Goal: Task Accomplishment & Management: Use online tool/utility

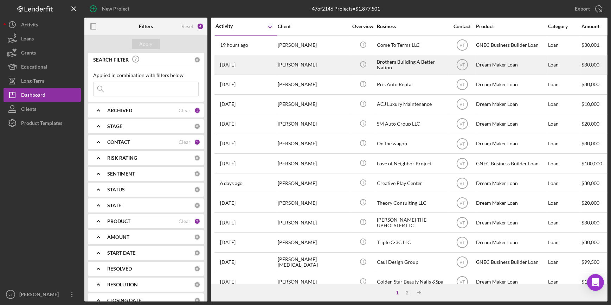
click at [306, 68] on div "[PERSON_NAME]" at bounding box center [313, 65] width 70 height 19
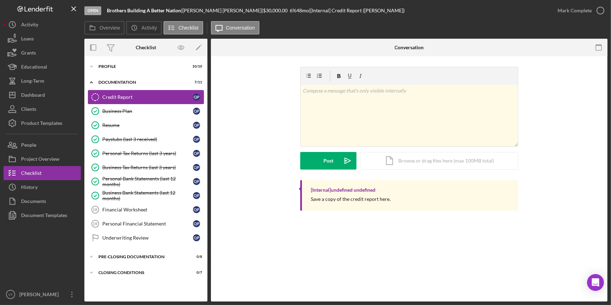
click at [104, 96] on div "Credit Report" at bounding box center [147, 97] width 91 height 6
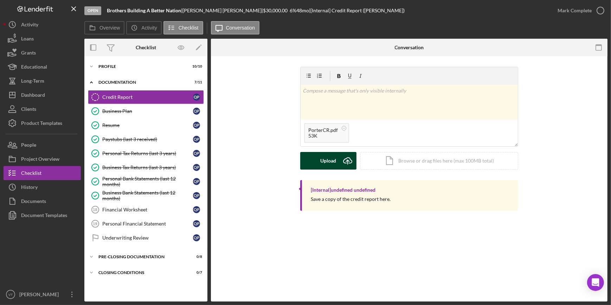
click at [339, 160] on icon "Icon/Upload" at bounding box center [348, 161] width 18 height 18
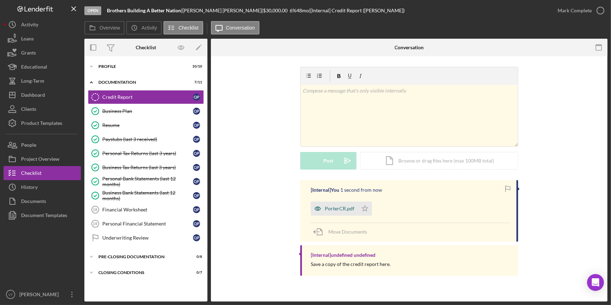
click at [336, 204] on div "PorterCR.pdf" at bounding box center [334, 208] width 47 height 14
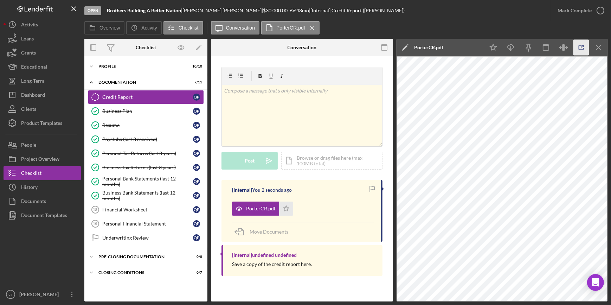
click at [581, 45] on polyline "button" at bounding box center [582, 46] width 2 height 2
click at [578, 9] on div "Mark Complete" at bounding box center [574, 11] width 34 height 14
